Goal: Task Accomplishment & Management: Use online tool/utility

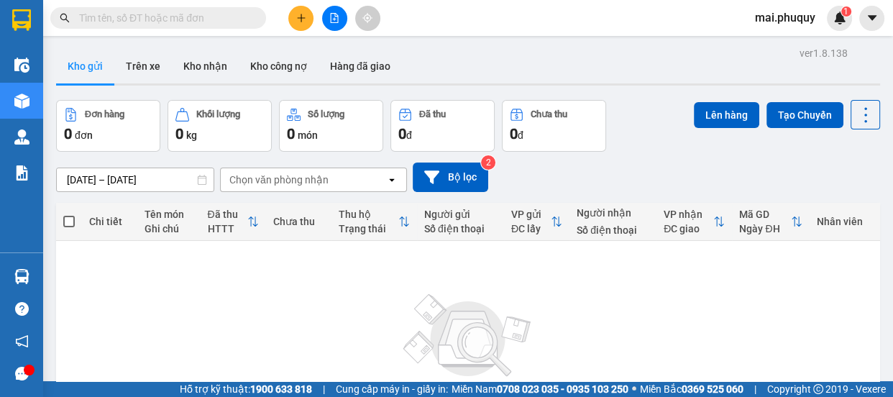
click at [336, 16] on icon "file-add" at bounding box center [335, 18] width 8 height 10
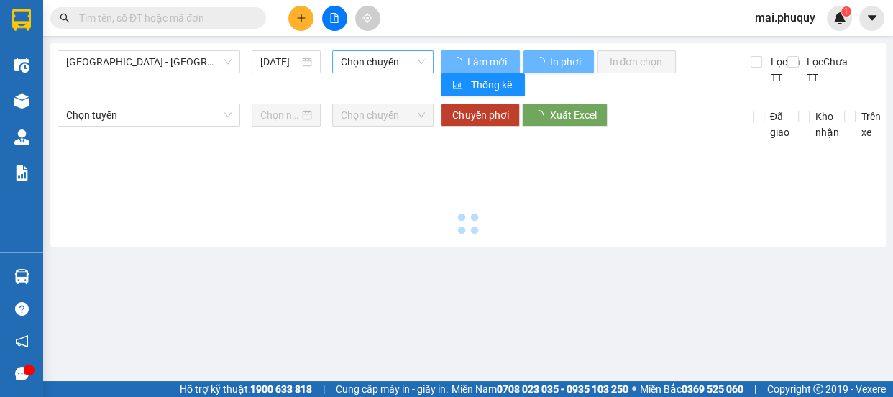
click at [384, 67] on span "Chọn chuyến" at bounding box center [383, 62] width 84 height 22
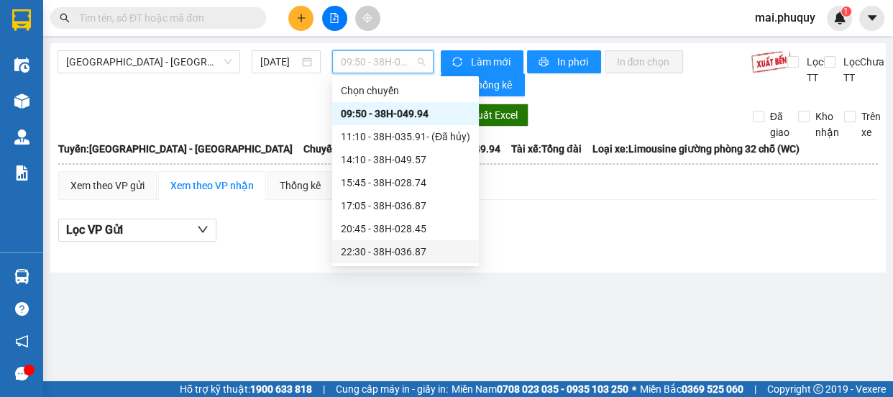
scroll to position [22, 0]
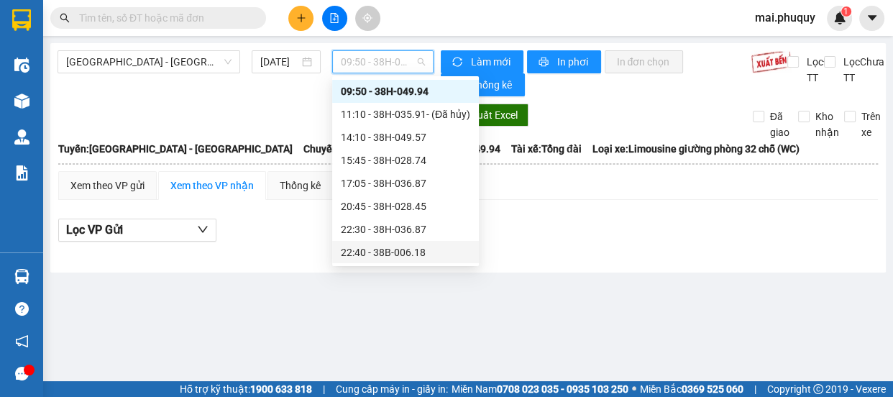
click at [398, 247] on div "22:40 - 38B-006.18" at bounding box center [405, 252] width 129 height 16
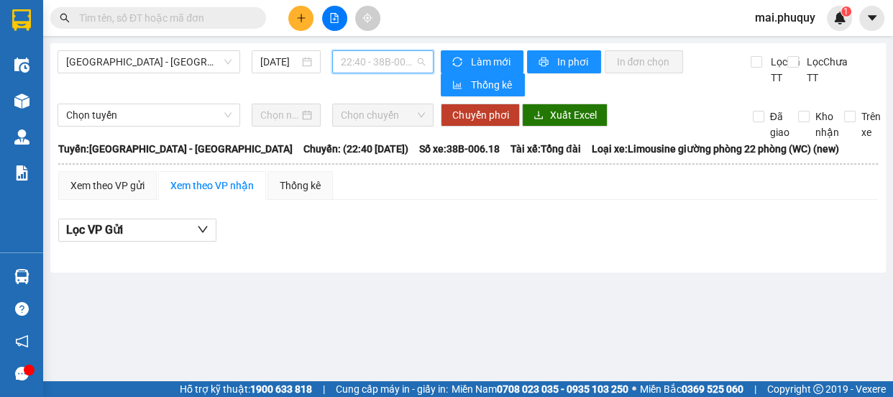
click at [364, 60] on span "22:40 - 38B-006.18" at bounding box center [383, 62] width 84 height 22
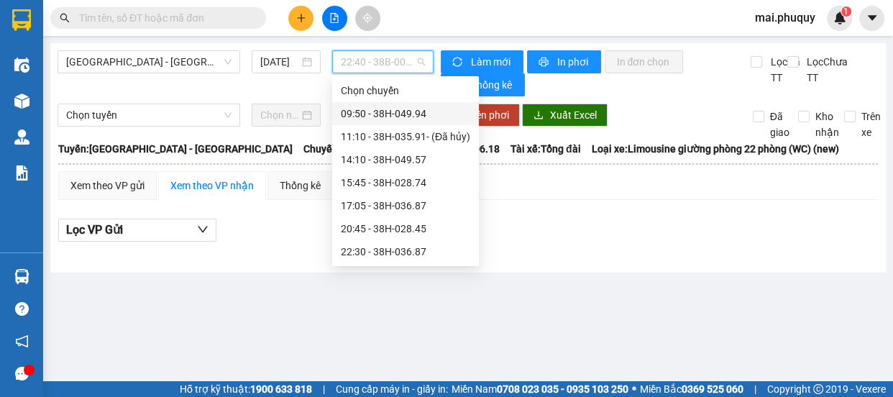
click at [391, 110] on div "09:50 - 38H-049.94" at bounding box center [405, 114] width 129 height 16
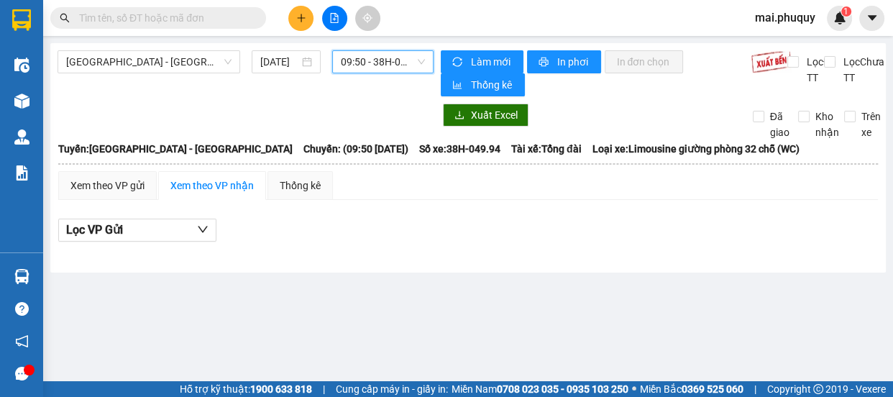
click at [366, 69] on span "09:50 - 38H-049.94" at bounding box center [383, 62] width 84 height 22
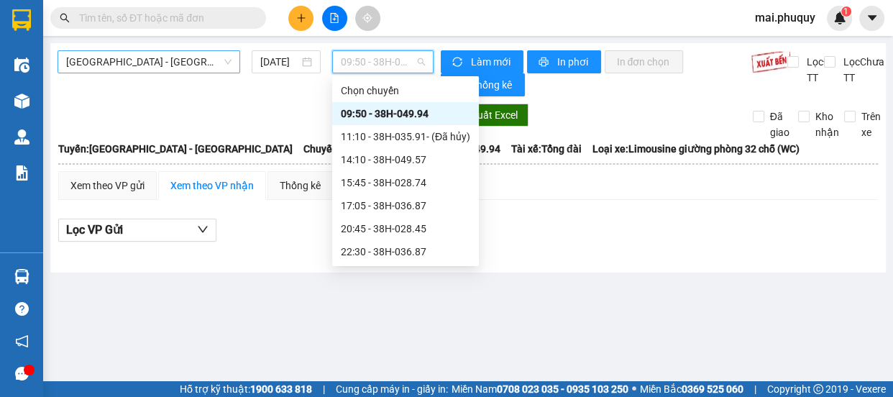
click at [182, 63] on span "[GEOGRAPHIC_DATA] - [GEOGRAPHIC_DATA]" at bounding box center [148, 62] width 165 height 22
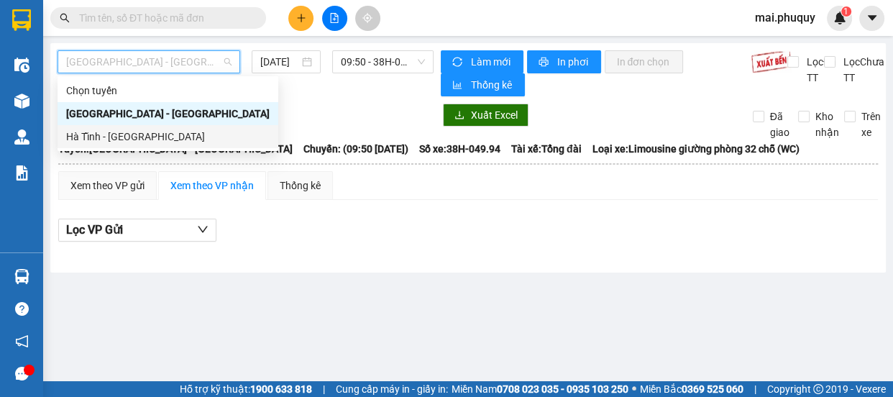
click at [162, 130] on div "Hà Tĩnh - [GEOGRAPHIC_DATA]" at bounding box center [167, 137] width 203 height 16
type input "[DATE]"
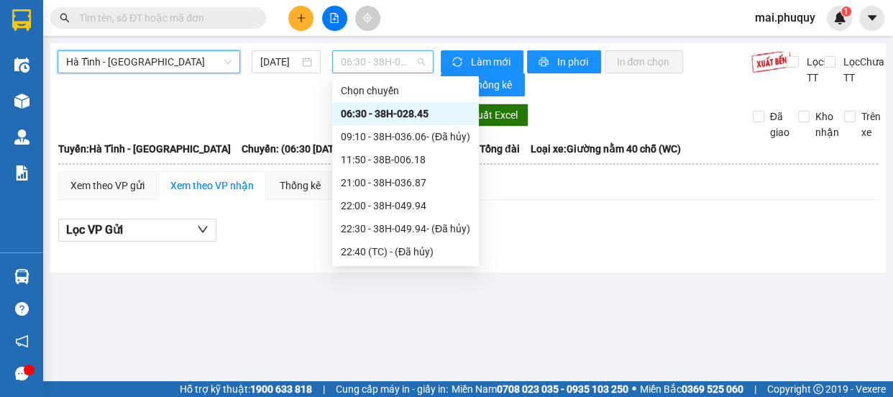
click at [369, 62] on span "06:30 - 38H-028.45" at bounding box center [383, 62] width 84 height 22
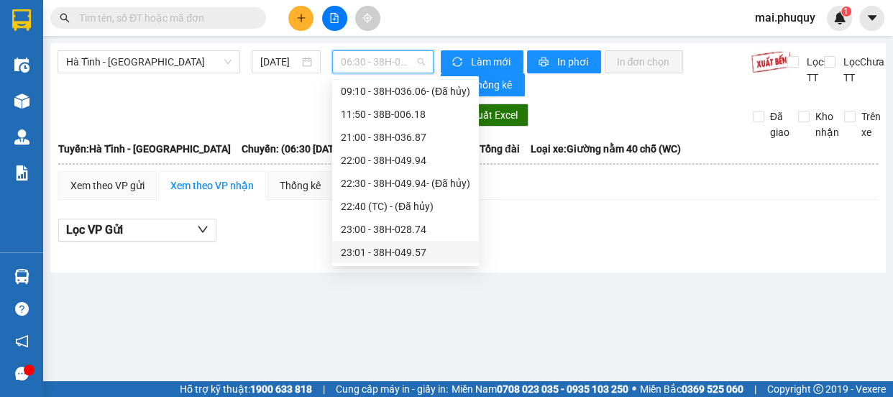
click at [395, 252] on div "23:01 - 38H-049.57" at bounding box center [405, 252] width 129 height 16
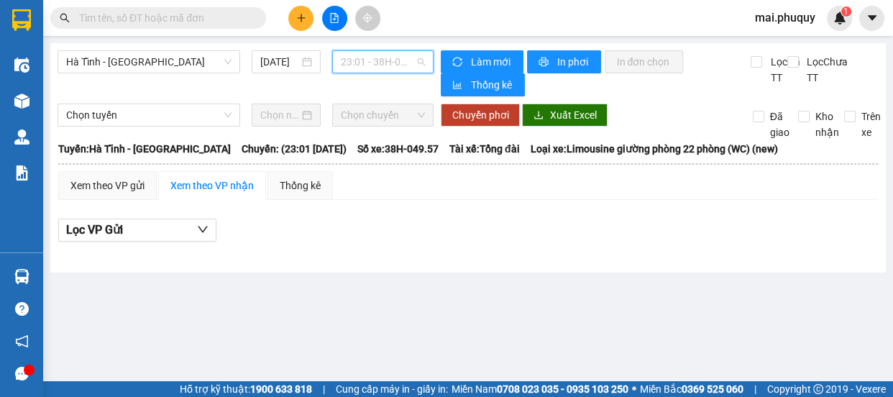
click at [392, 63] on span "23:01 - 38H-049.57" at bounding box center [383, 62] width 84 height 22
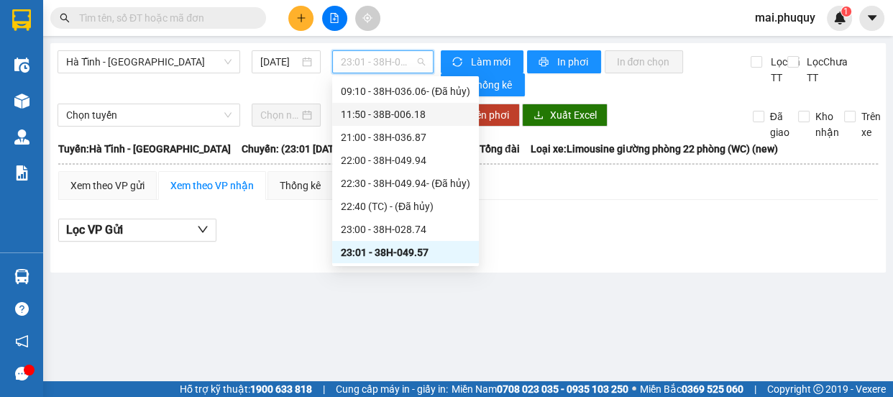
click at [403, 114] on div "11:50 - 38B-006.18" at bounding box center [405, 114] width 129 height 16
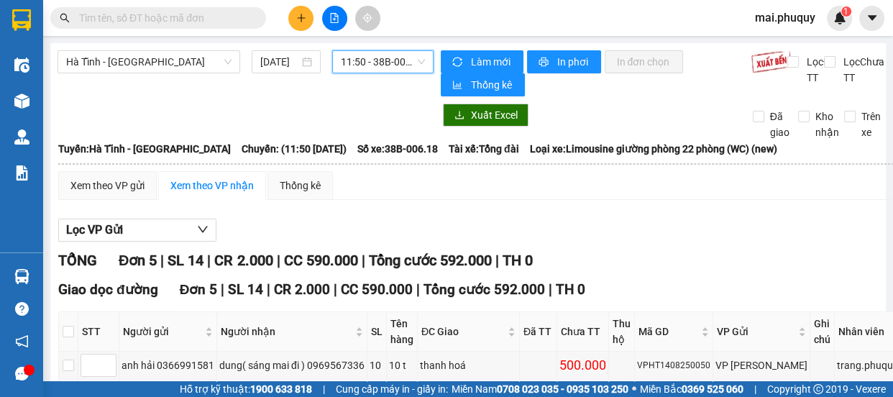
click at [364, 58] on span "11:50 - 38B-006.18" at bounding box center [383, 62] width 84 height 22
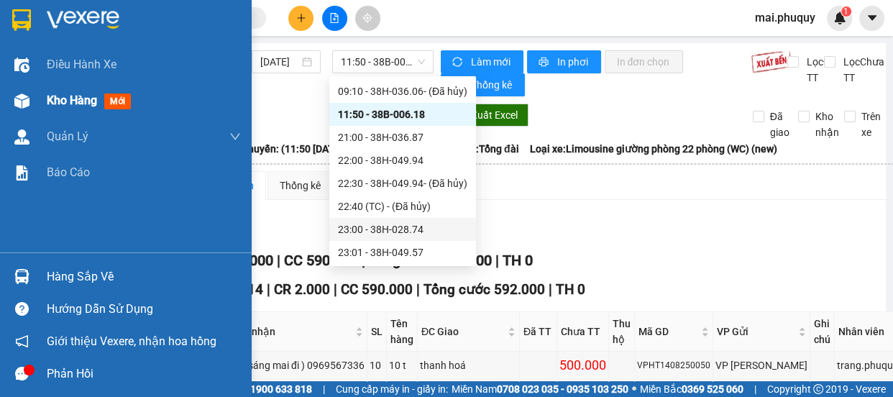
click at [27, 106] on img at bounding box center [21, 100] width 15 height 15
